Goal: Task Accomplishment & Management: Complete application form

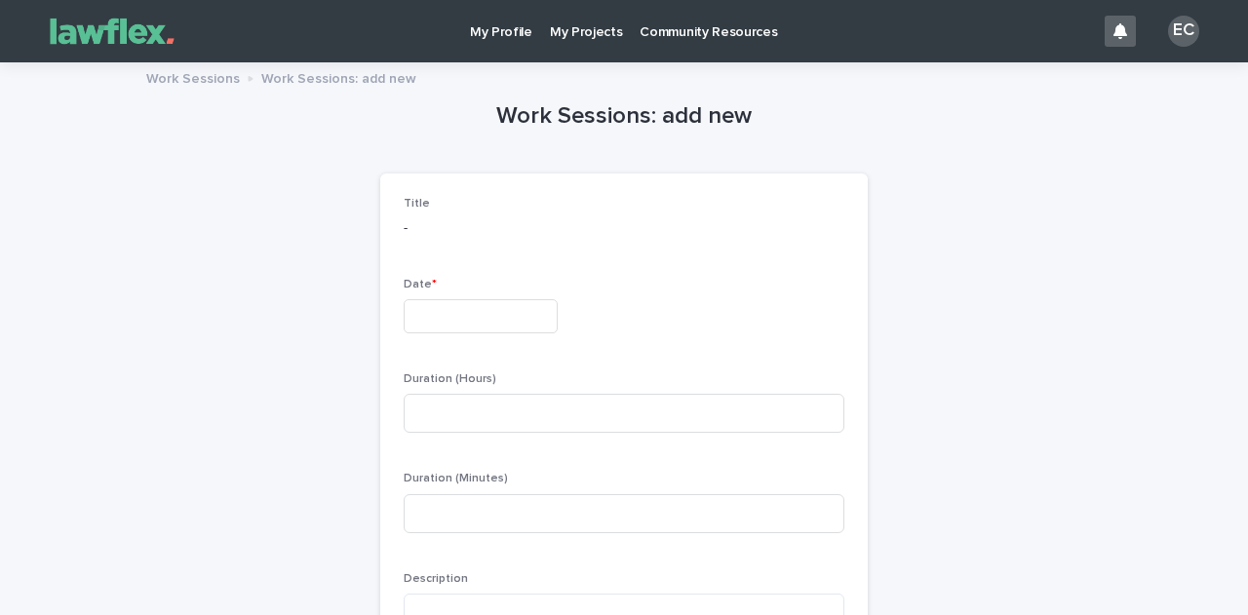
click at [577, 31] on p "My Projects" at bounding box center [586, 20] width 73 height 41
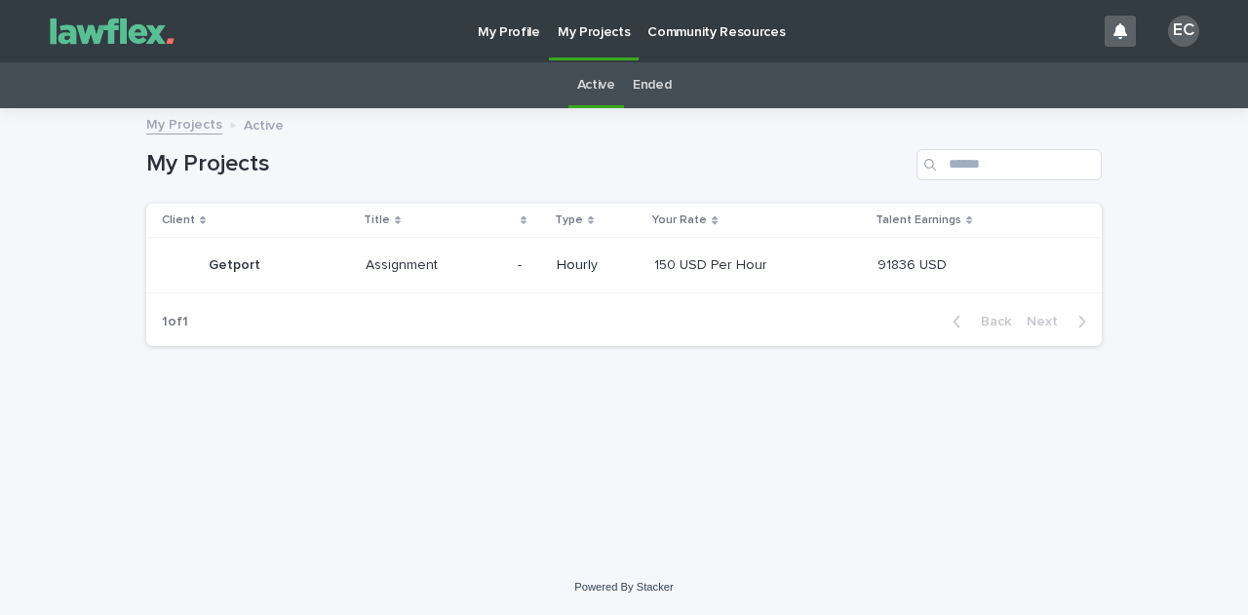
click at [240, 260] on p "Getport" at bounding box center [237, 264] width 56 height 20
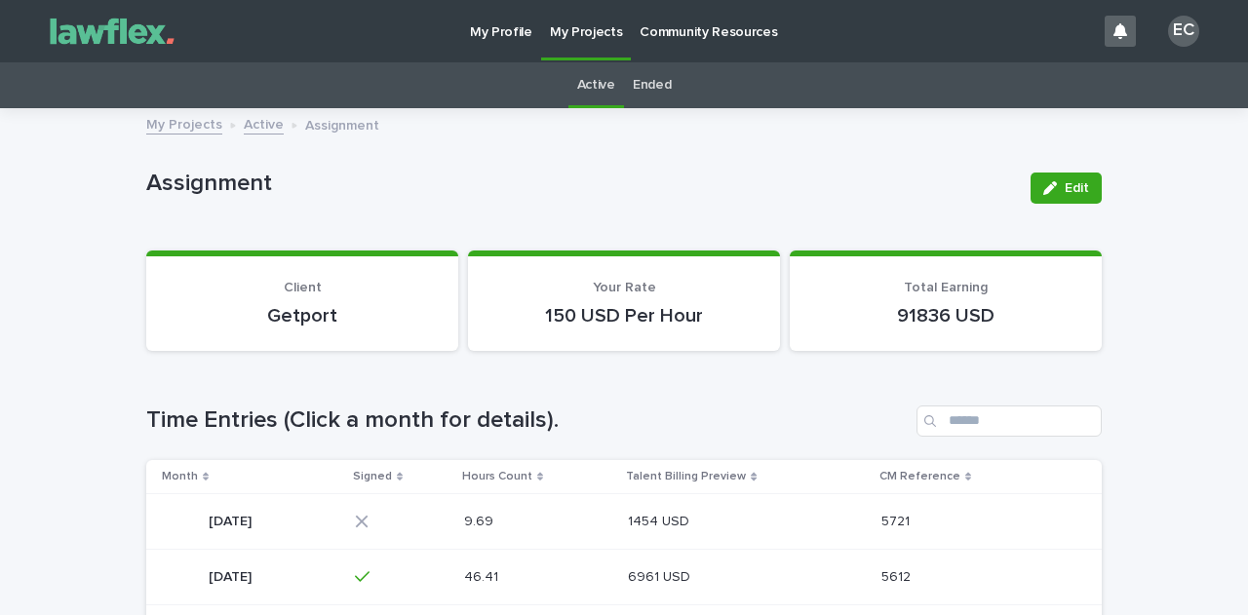
click at [220, 526] on p "[DATE]" at bounding box center [232, 520] width 47 height 20
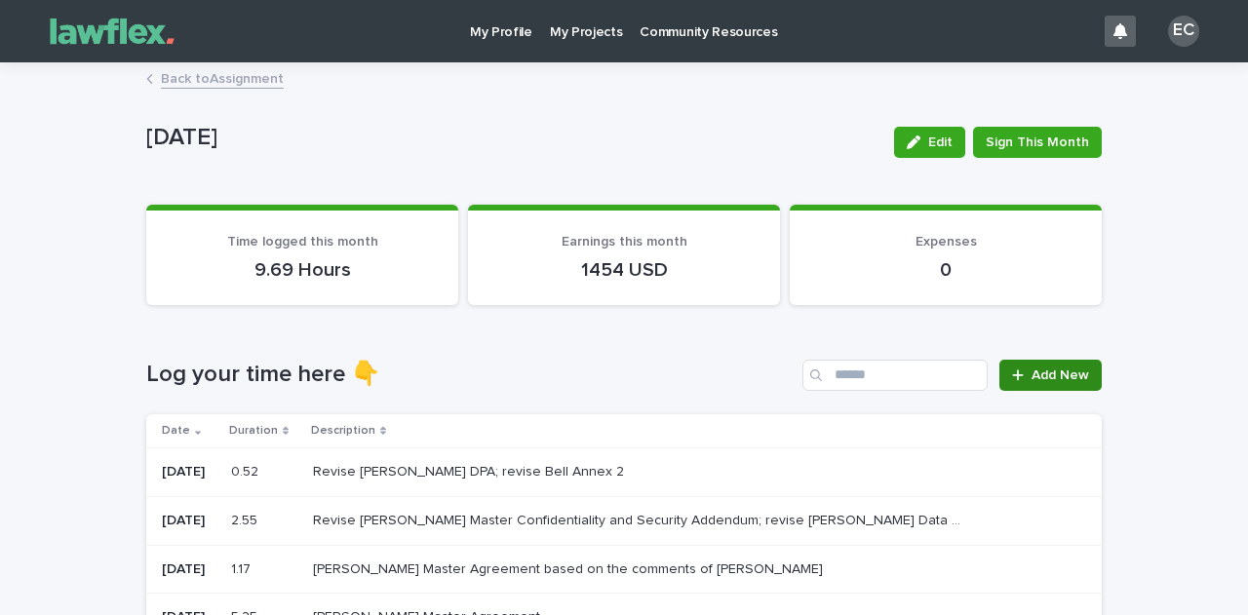
click at [1057, 371] on span "Add New" at bounding box center [1061, 376] width 58 height 14
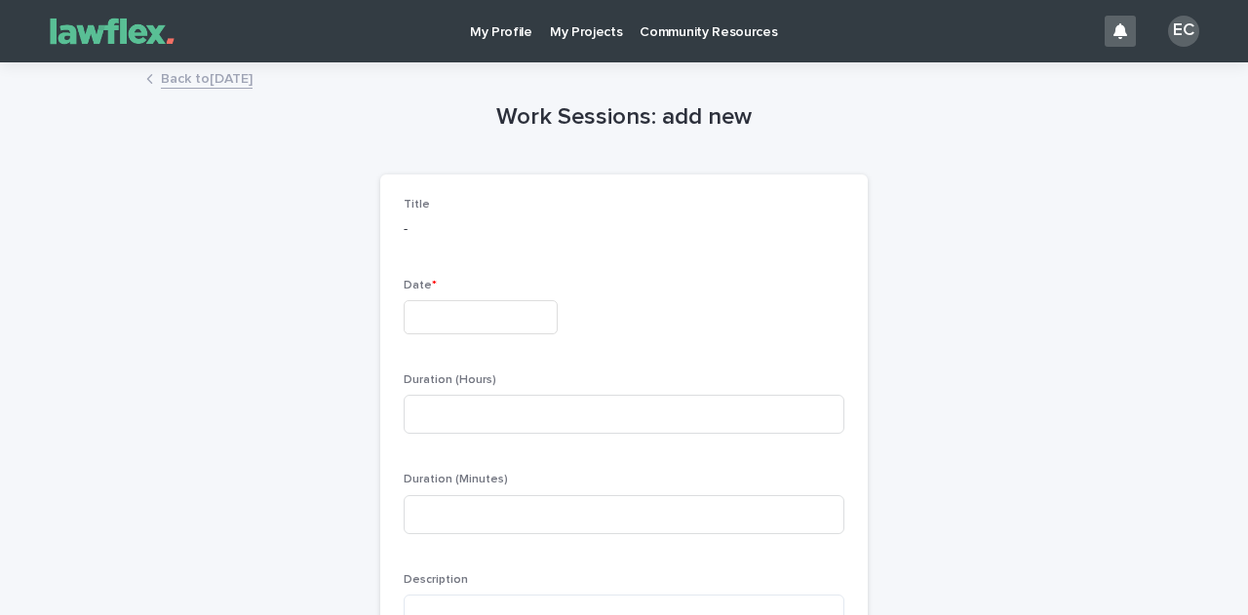
click at [519, 317] on input "text" at bounding box center [481, 317] width 154 height 34
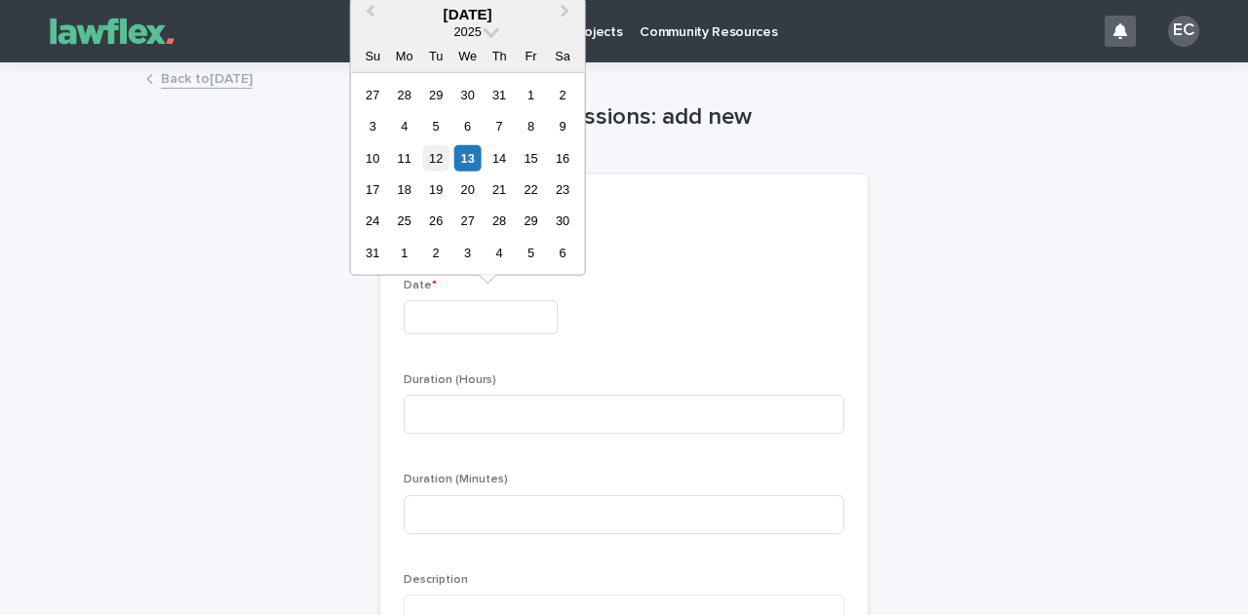
click at [443, 169] on div "12" at bounding box center [436, 157] width 26 height 26
type input "*********"
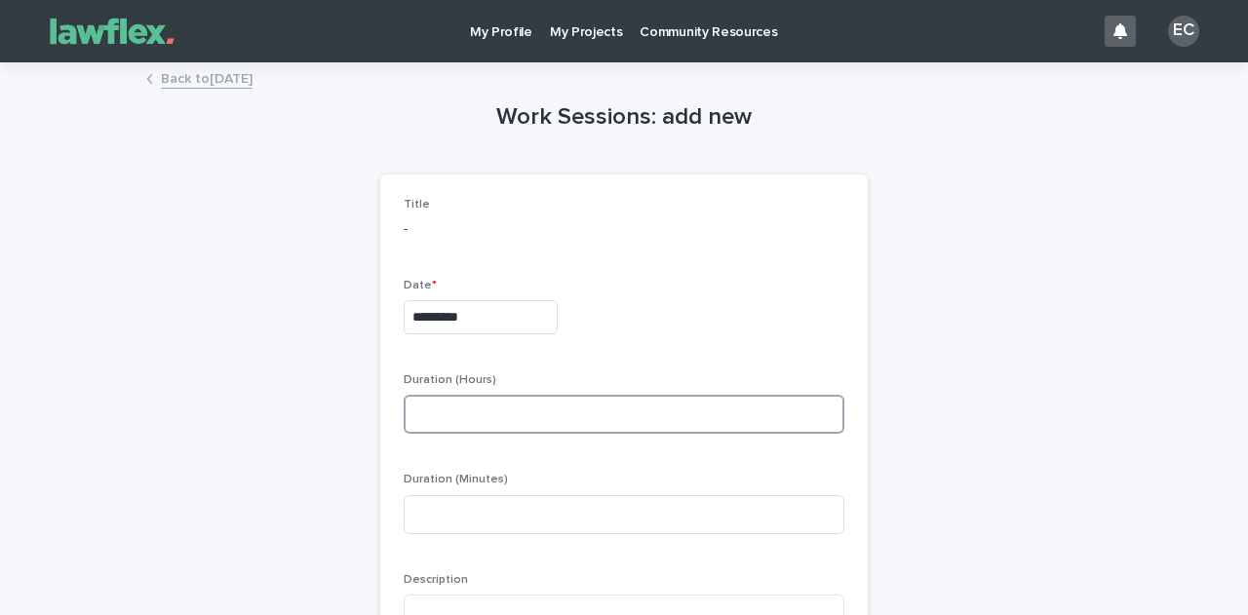
click at [514, 425] on input at bounding box center [624, 414] width 441 height 39
type input "*"
click at [465, 527] on input at bounding box center [624, 514] width 441 height 39
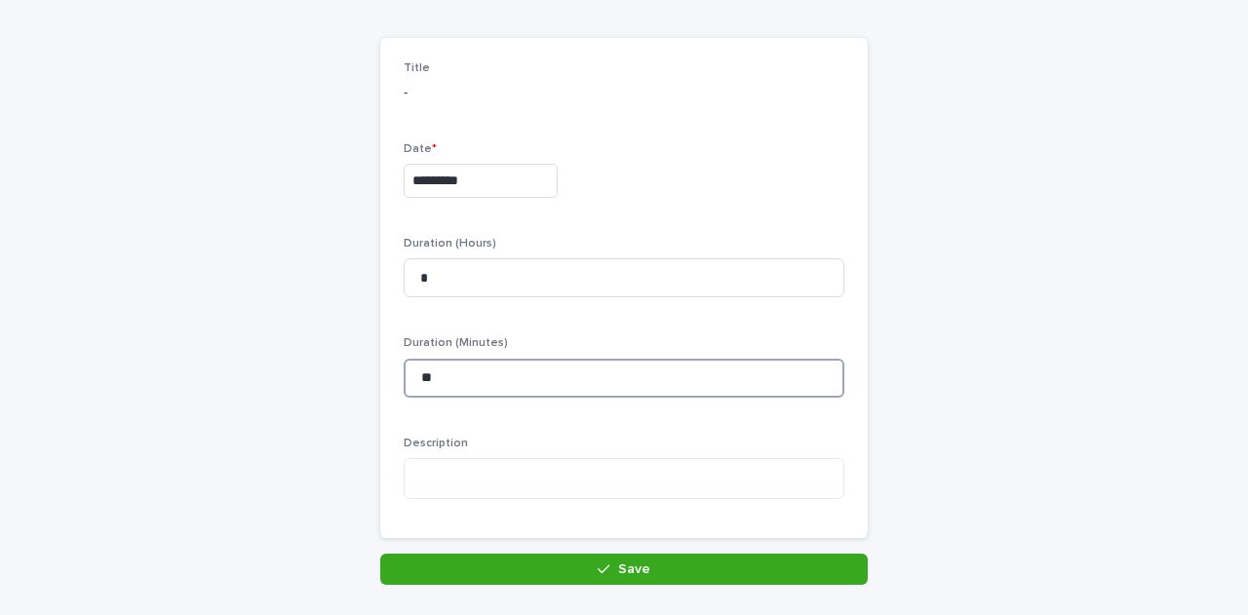
scroll to position [137, 0]
type input "**"
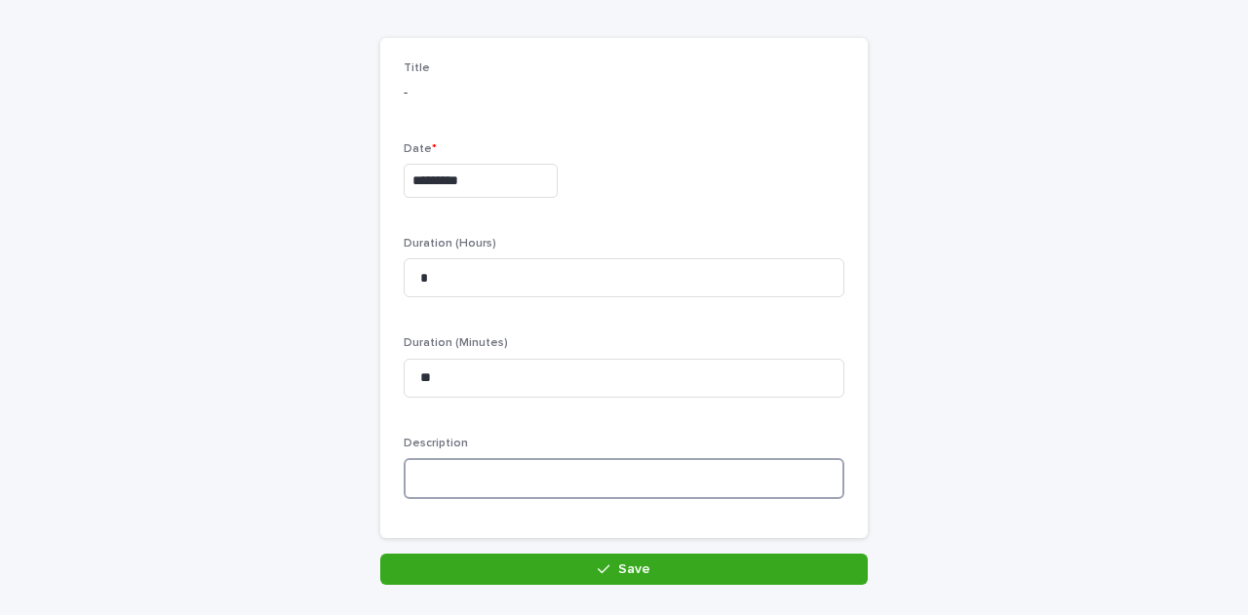
click at [495, 473] on textarea at bounding box center [624, 478] width 441 height 41
click at [494, 473] on textarea at bounding box center [624, 478] width 441 height 41
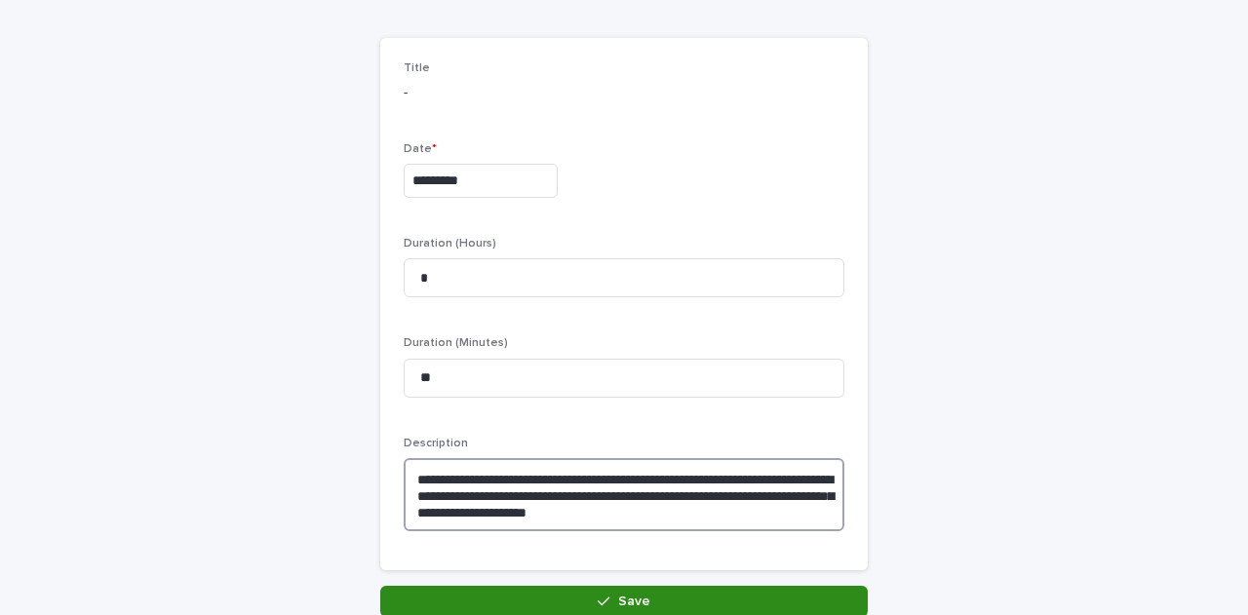
type textarea "**********"
click at [657, 594] on button "Save" at bounding box center [624, 601] width 488 height 31
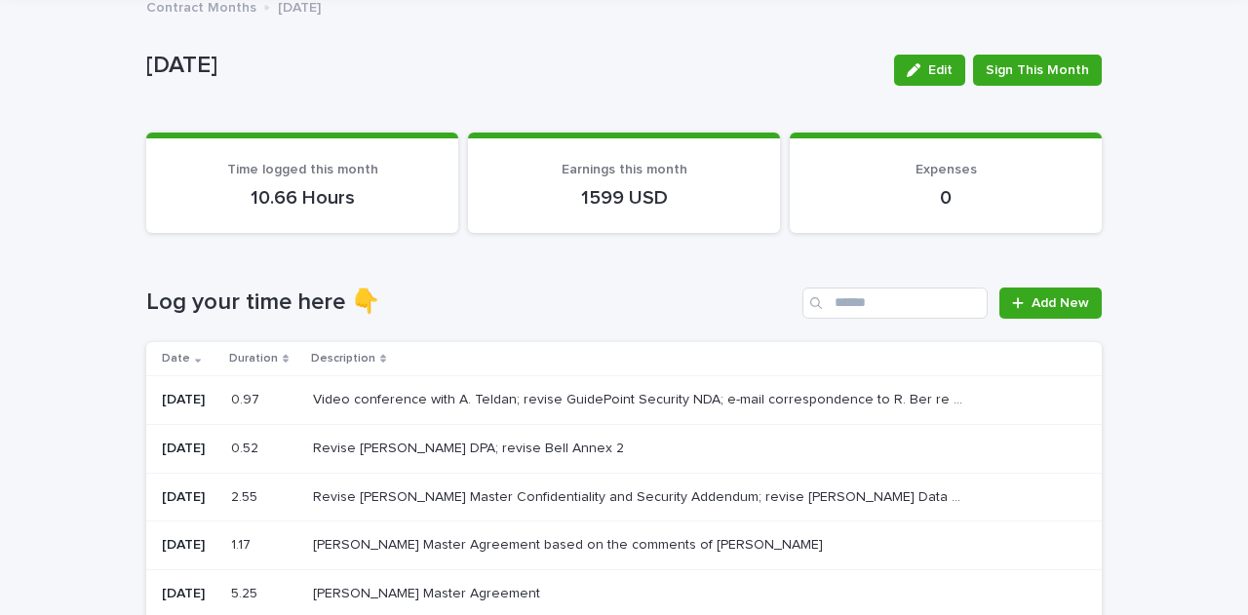
scroll to position [69, 0]
